Goal: Entertainment & Leisure: Browse casually

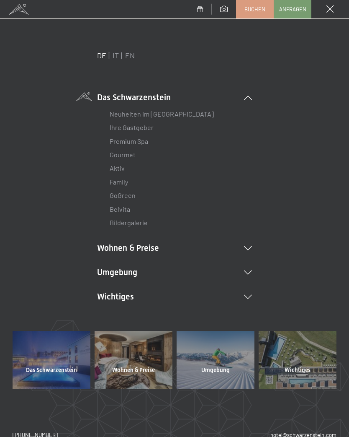
click at [247, 270] on icon at bounding box center [248, 272] width 8 height 4
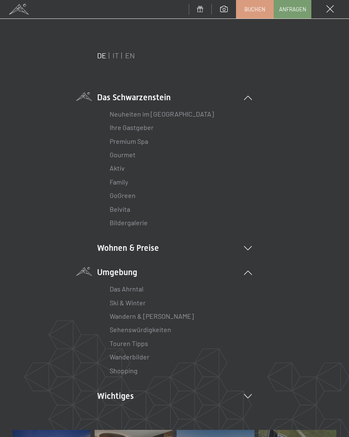
click at [142, 352] on link "Wanderbilder" at bounding box center [130, 356] width 40 height 8
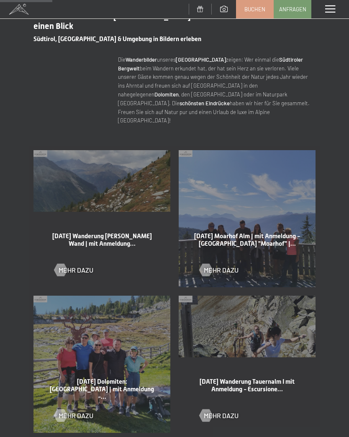
scroll to position [306, 0]
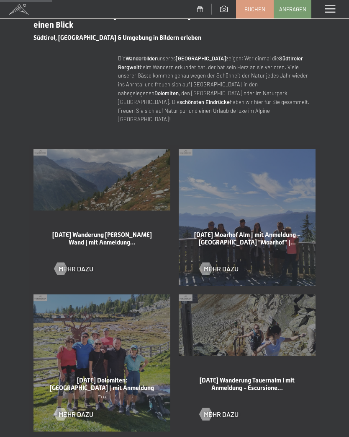
click at [60, 262] on div at bounding box center [60, 268] width 7 height 13
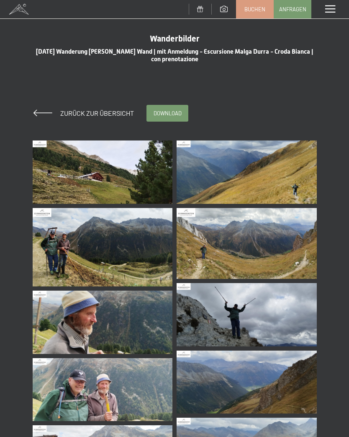
click at [134, 183] on img at bounding box center [103, 171] width 140 height 63
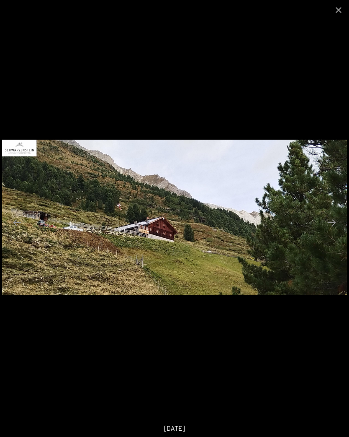
click at [334, 222] on button "Next slide" at bounding box center [332, 222] width 18 height 16
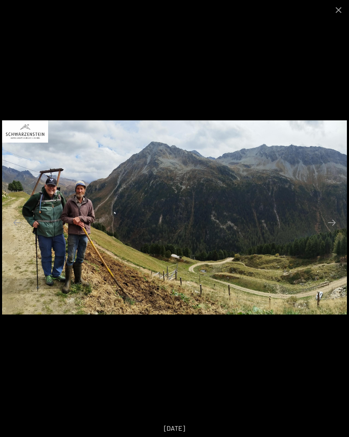
click at [334, 226] on button "Next slide" at bounding box center [332, 222] width 18 height 16
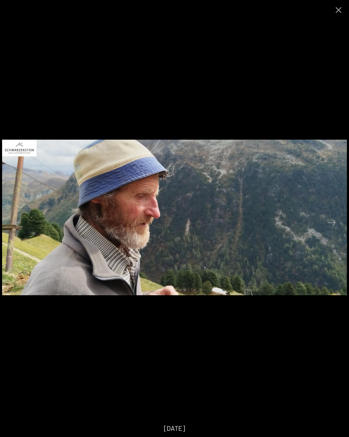
click at [334, 220] on button "Next slide" at bounding box center [332, 222] width 18 height 16
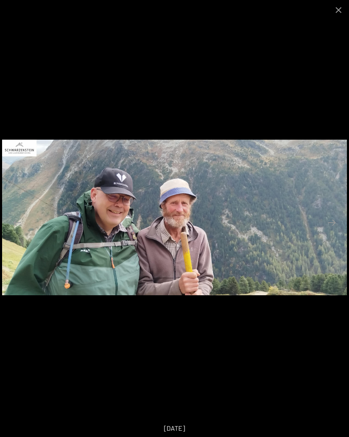
click at [335, 221] on button "Next slide" at bounding box center [332, 222] width 18 height 16
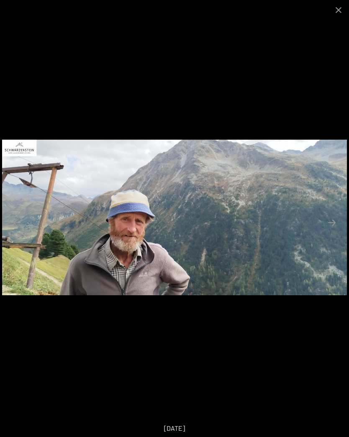
click at [331, 223] on button "Next slide" at bounding box center [332, 222] width 18 height 16
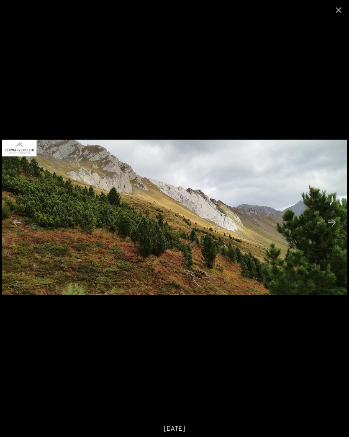
click at [339, 222] on button "Next slide" at bounding box center [332, 222] width 18 height 16
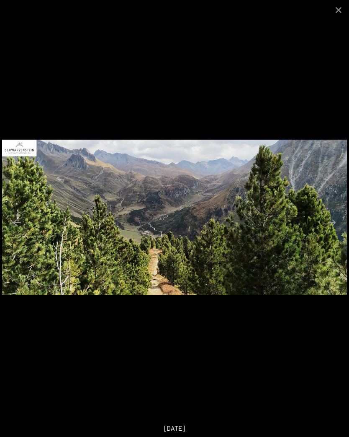
click at [332, 221] on button "Next slide" at bounding box center [332, 222] width 18 height 16
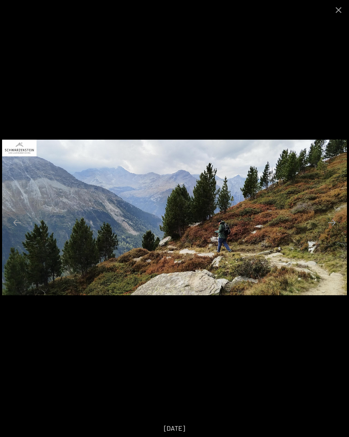
click at [331, 221] on button "Next slide" at bounding box center [332, 222] width 18 height 16
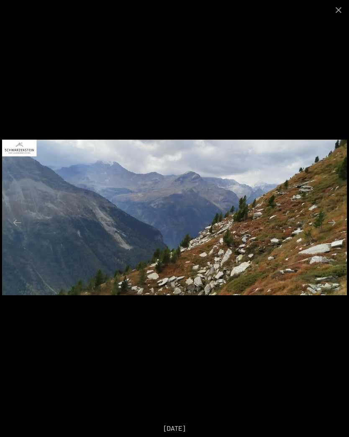
click at [338, 219] on button "Next slide" at bounding box center [332, 222] width 18 height 16
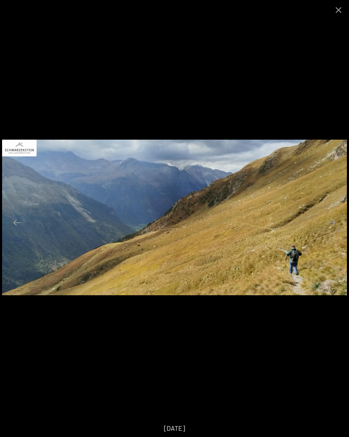
click at [336, 225] on button "Next slide" at bounding box center [332, 222] width 18 height 16
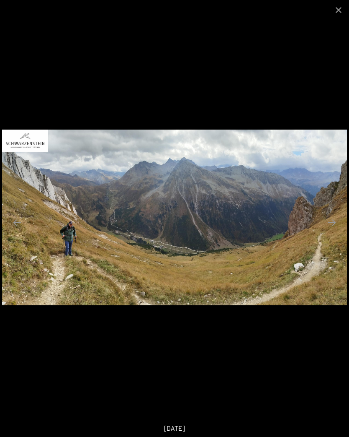
click at [335, 222] on button "Next slide" at bounding box center [332, 222] width 18 height 16
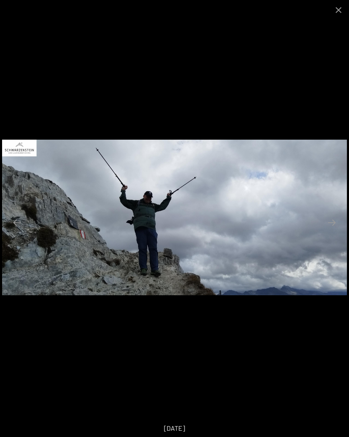
click at [331, 218] on button "Next slide" at bounding box center [332, 222] width 18 height 16
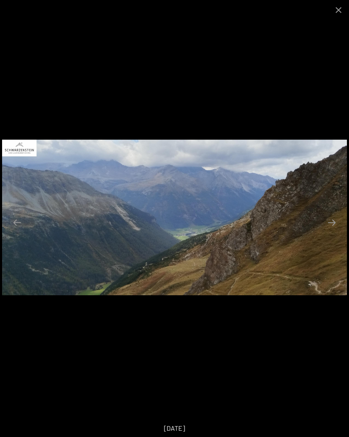
click at [334, 226] on button "Next slide" at bounding box center [332, 222] width 18 height 16
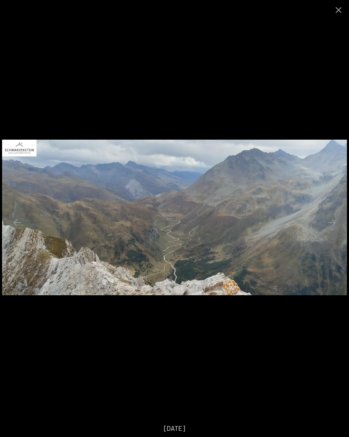
click at [335, 217] on button "Next slide" at bounding box center [332, 222] width 18 height 16
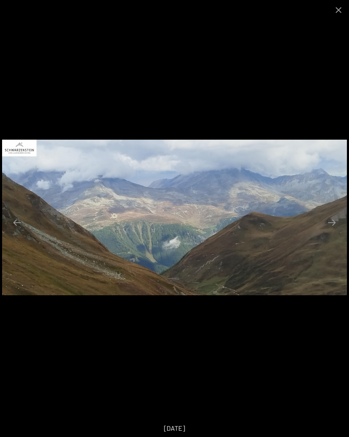
click at [332, 223] on button "Next slide" at bounding box center [332, 222] width 18 height 16
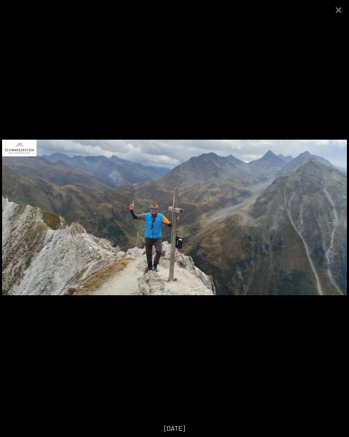
click at [335, 219] on button "Next slide" at bounding box center [332, 222] width 18 height 16
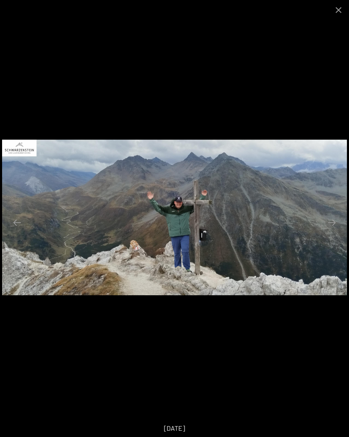
click at [332, 221] on button "Next slide" at bounding box center [332, 222] width 18 height 16
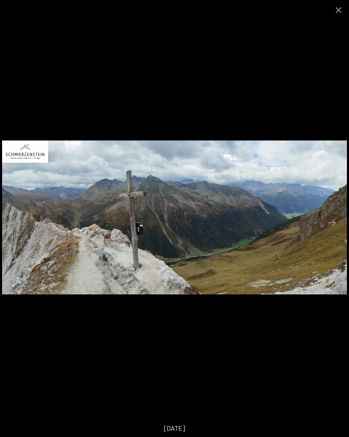
click at [331, 221] on button "Next slide" at bounding box center [332, 222] width 18 height 16
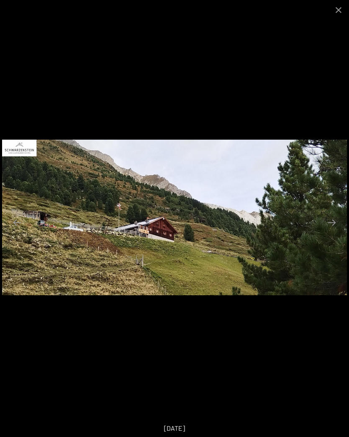
click at [335, 221] on button "Next slide" at bounding box center [332, 222] width 18 height 16
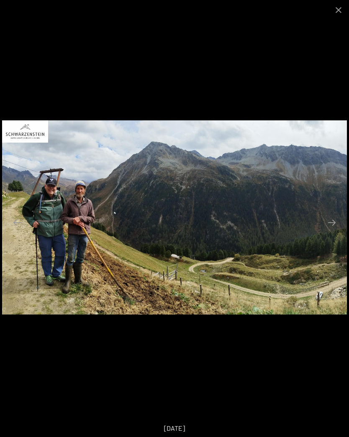
click at [338, 11] on button "Close gallery" at bounding box center [338, 10] width 21 height 20
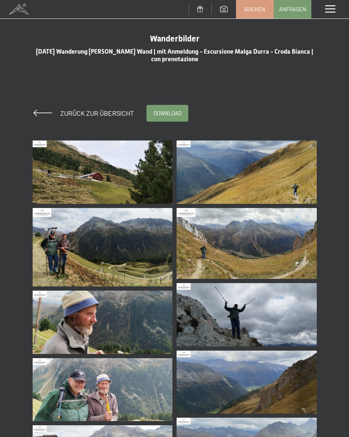
click at [39, 110] on span at bounding box center [43, 112] width 19 height 7
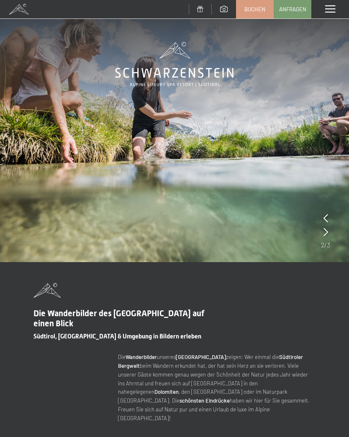
click at [334, 8] on span at bounding box center [331, 9] width 10 height 8
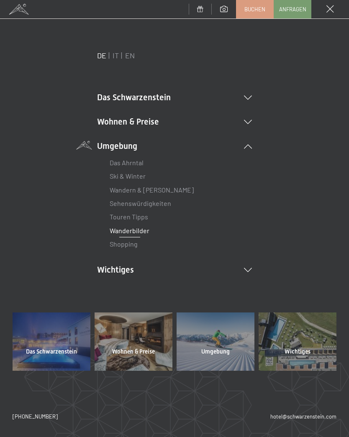
click at [251, 264] on li "Wichtiges Lage & Anreise Online bezahlen Webcam & Wetter Downloads" at bounding box center [174, 270] width 155 height 12
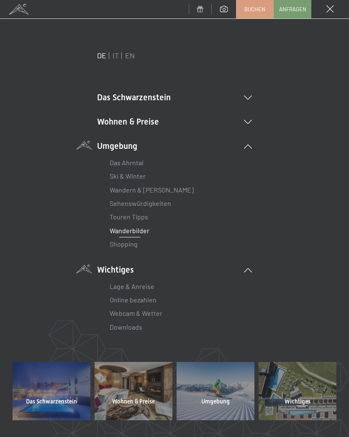
click at [168, 313] on li "Webcam & Wetter" at bounding box center [175, 312] width 130 height 13
